Goal: Information Seeking & Learning: Learn about a topic

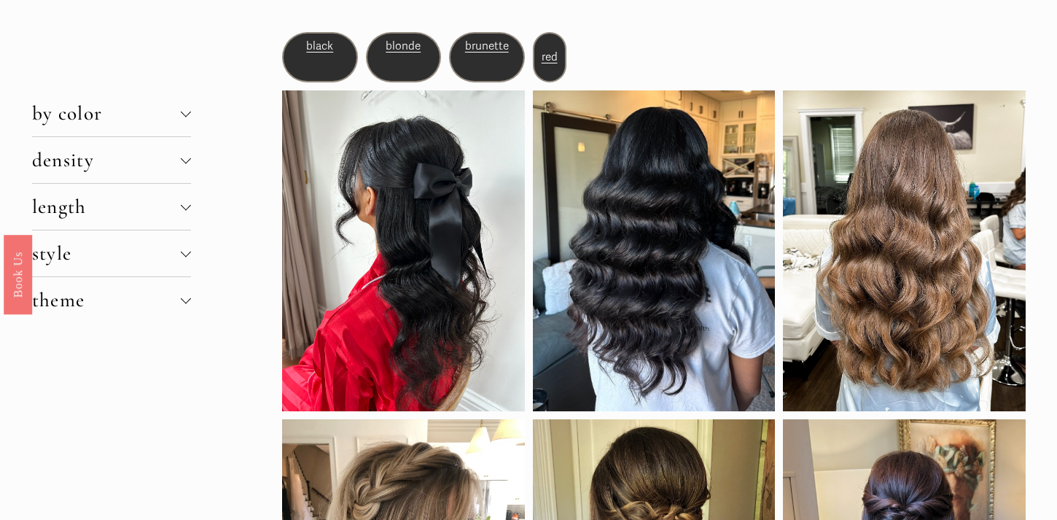
scroll to position [63, 0]
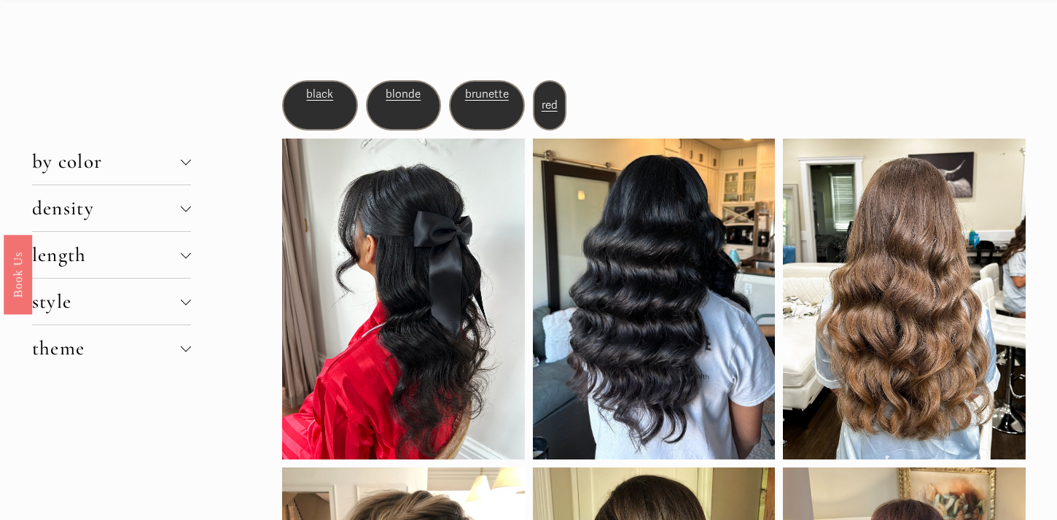
click at [114, 213] on span "density" at bounding box center [106, 208] width 149 height 24
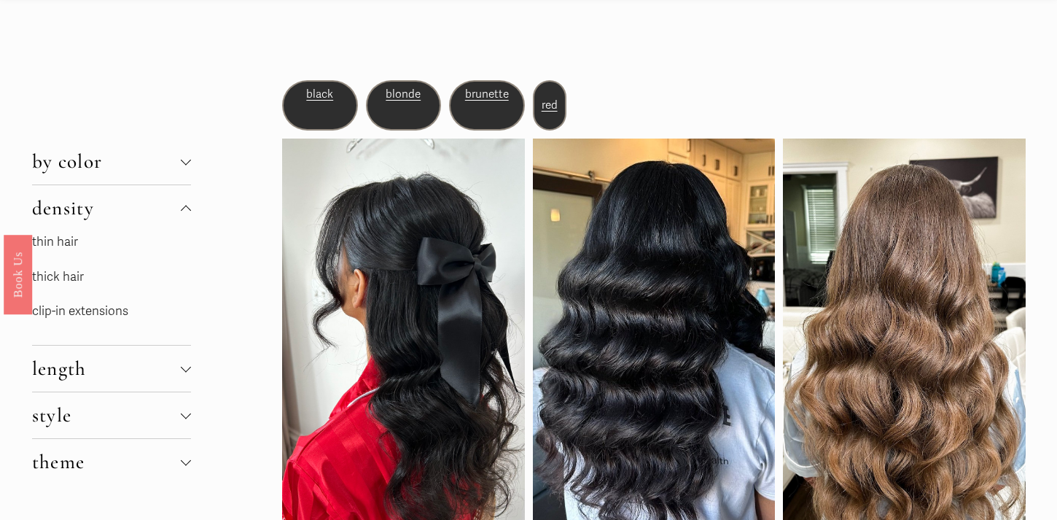
click at [68, 247] on link "thin hair" at bounding box center [55, 241] width 46 height 15
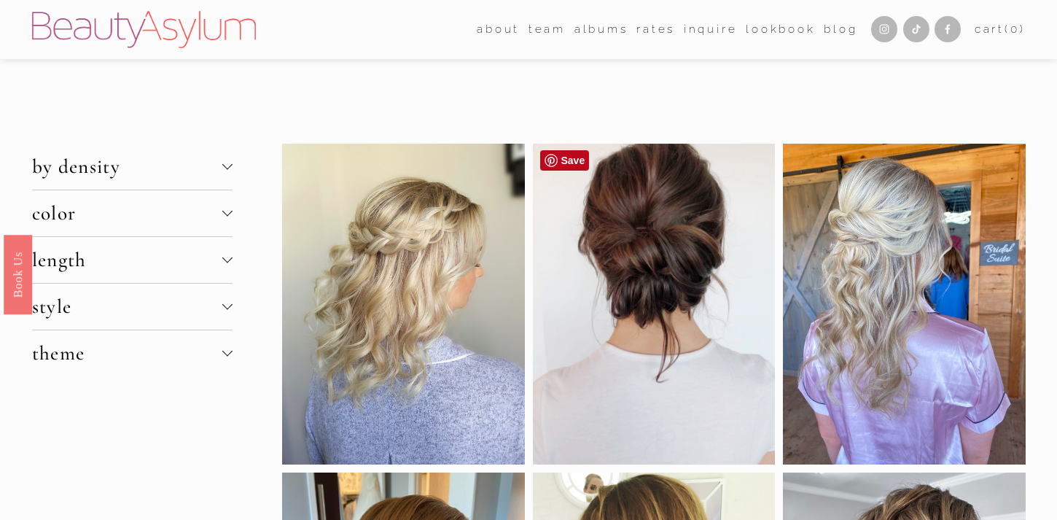
scroll to position [12, 0]
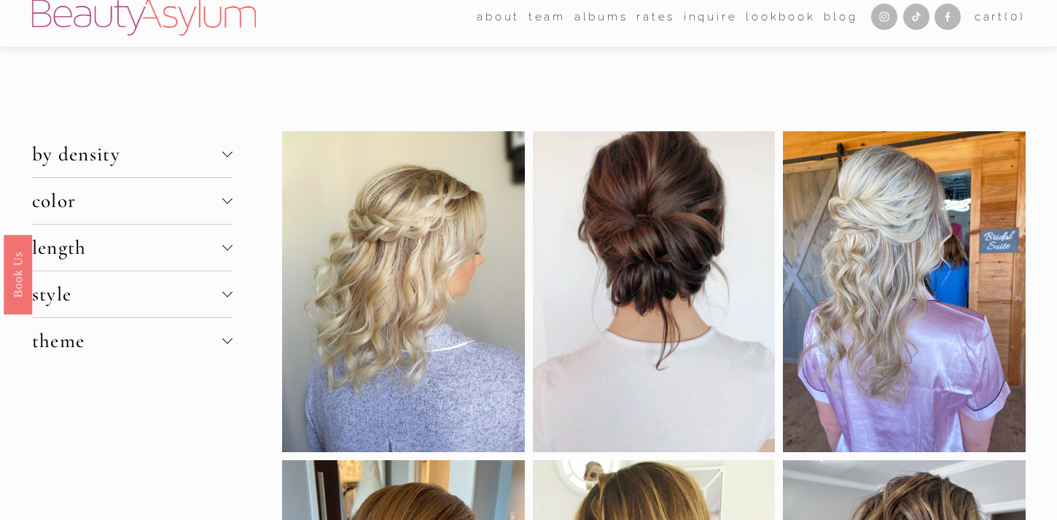
click at [181, 250] on span "length" at bounding box center [127, 248] width 190 height 24
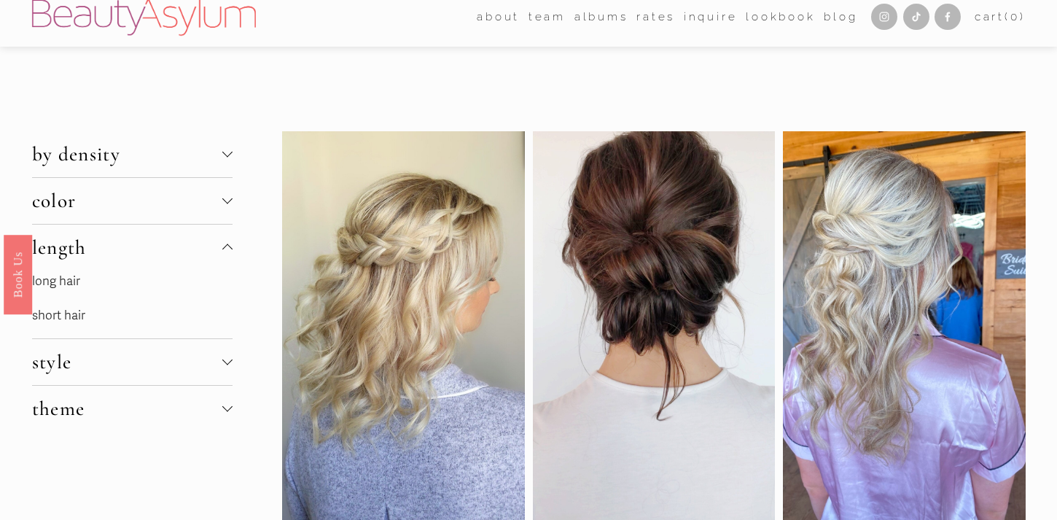
click at [67, 314] on link "short hair" at bounding box center [58, 315] width 53 height 15
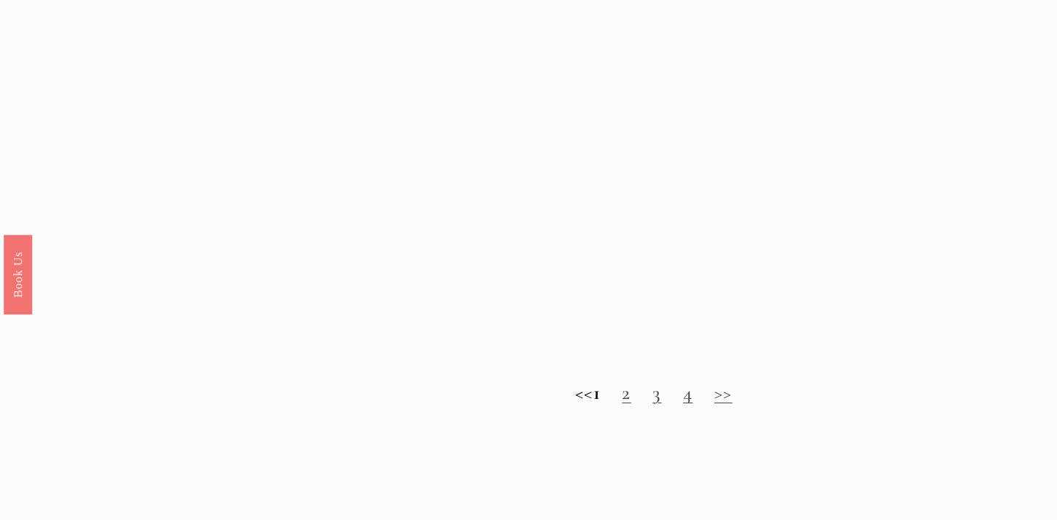
scroll to position [1410, 0]
